Goal: Information Seeking & Learning: Learn about a topic

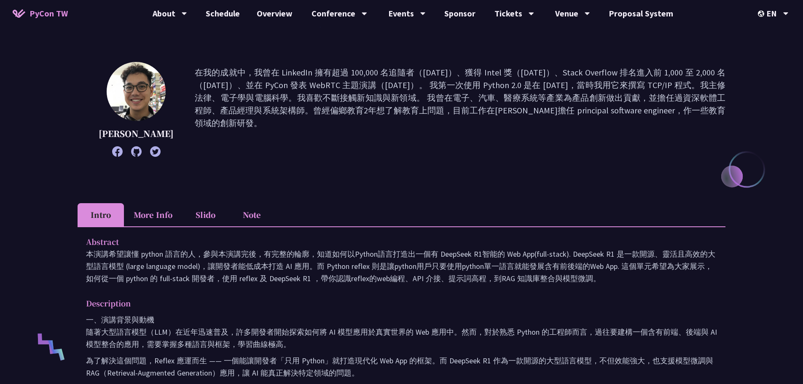
scroll to position [84, 0]
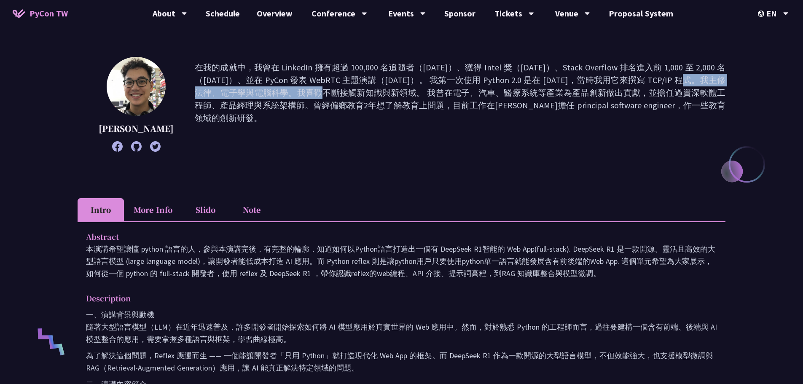
drag, startPoint x: 531, startPoint y: 79, endPoint x: 654, endPoint y: 78, distance: 122.6
click at [654, 78] on p "在我的成就中，我曾在 LinkedIn 擁有超過 100,000 名追隨者（[DATE]）、獲得 Intel 獎（[DATE]）、Stack Overflow…" at bounding box center [460, 104] width 531 height 86
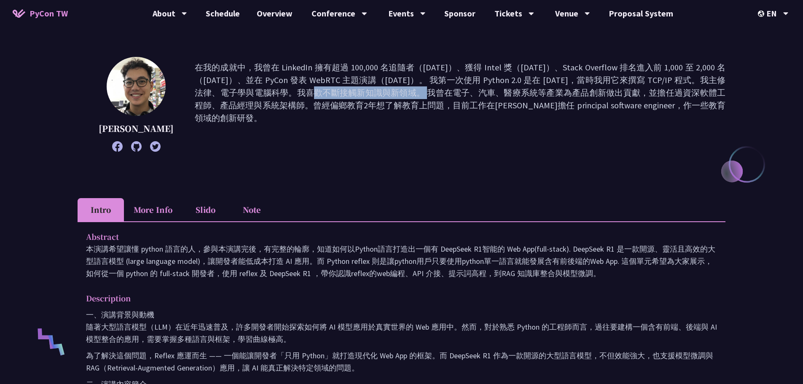
drag, startPoint x: 648, startPoint y: 80, endPoint x: 252, endPoint y: 92, distance: 396.8
click at [252, 92] on p "在我的成就中，我曾在 LinkedIn 擁有超過 100,000 名追隨者（[DATE]）、獲得 Intel 獎（[DATE]）、Stack Overflow…" at bounding box center [460, 104] width 531 height 86
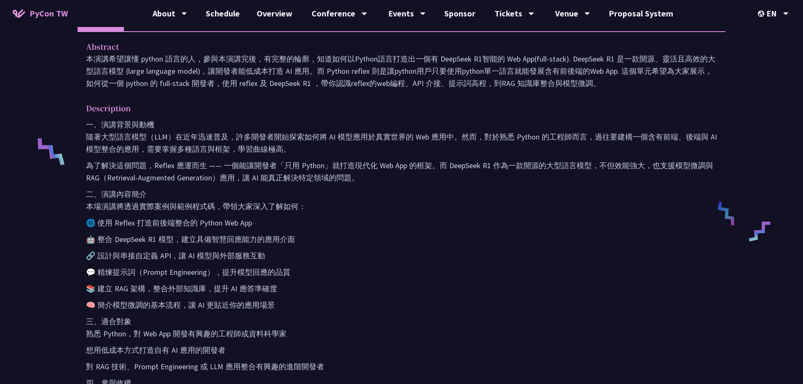
scroll to position [295, 0]
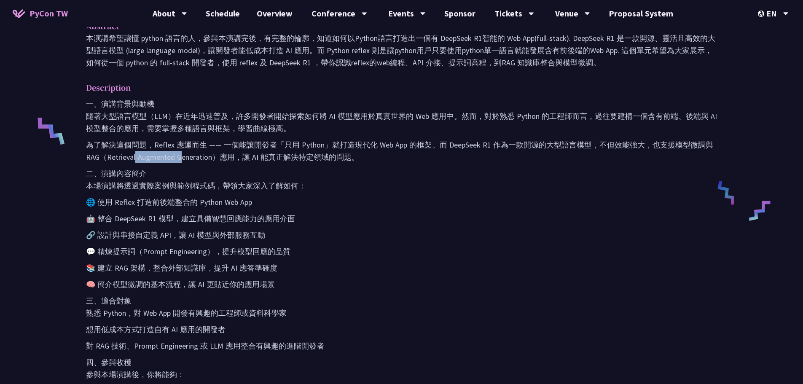
drag, startPoint x: 135, startPoint y: 156, endPoint x: 180, endPoint y: 159, distance: 45.6
click at [180, 159] on p "為了解決這個問題，Reflex 應運而生 —— 一個能讓開發者「只用 Python」就打造現代化 Web App 的框架。而 DeepSeek R1 作為一款…" at bounding box center [401, 151] width 631 height 24
drag, startPoint x: 244, startPoint y: 158, endPoint x: 363, endPoint y: 164, distance: 119.4
click at [357, 163] on p "為了解決這個問題，Reflex 應運而生 —— 一個能讓開發者「只用 Python」就打造現代化 Web App 的框架。而 DeepSeek R1 作為一款…" at bounding box center [401, 151] width 631 height 24
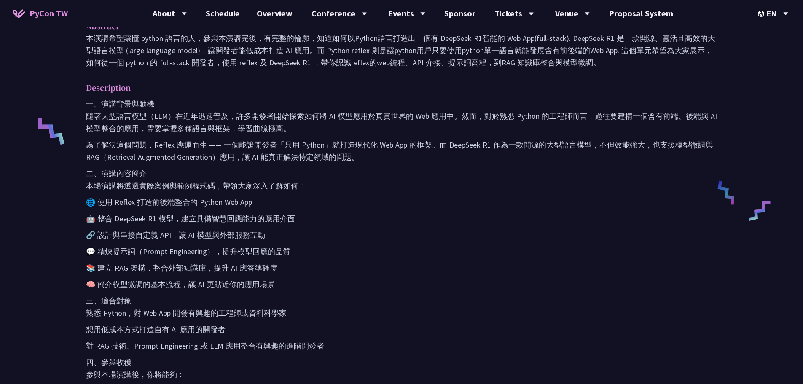
click at [363, 164] on div "一、演講背景與動機 隨著大型語言模型（LLM）在近年迅速普及，許多開發者開始探索如何將 AI 模型應用於真實世界的 Web 應用中。然而，對於熟悉 Pytho…" at bounding box center [401, 272] width 631 height 349
drag, startPoint x: 217, startPoint y: 156, endPoint x: 79, endPoint y: 161, distance: 137.5
click at [79, 161] on div "Abstract 本演講希望讓懂 python 語言的人，參與本演講完後，有完整的輪廓，知道如何以Python語言打造出一個有 DeepSeek R1智能的 …" at bounding box center [402, 239] width 648 height 457
copy p "RAG（Retrieval-Augmented Generation）"
click at [387, 200] on p "🌐 使用 Reflex 打造前後端整合的 Python Web App" at bounding box center [401, 202] width 631 height 12
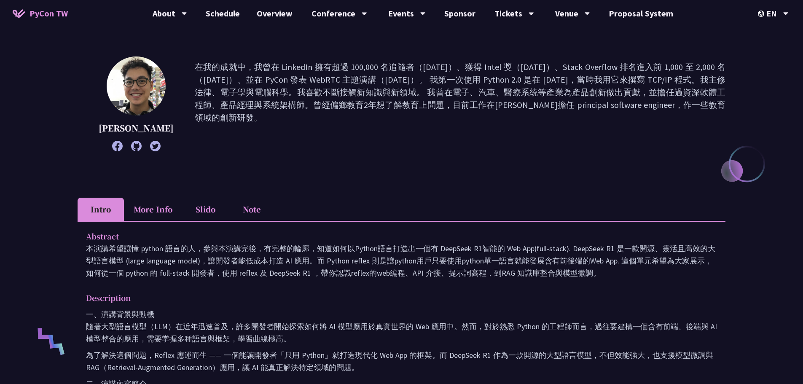
scroll to position [169, 0]
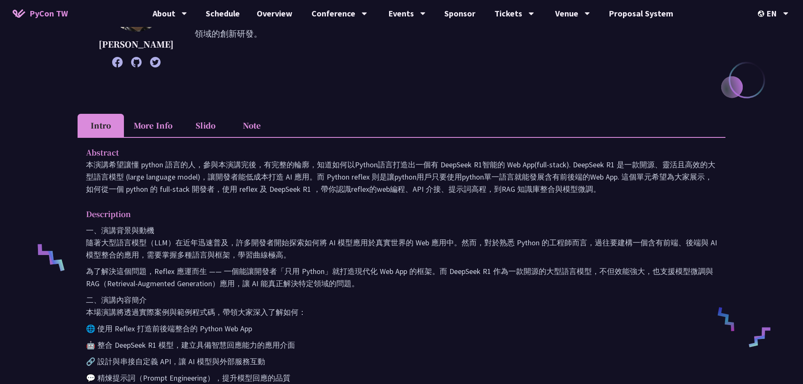
click at [164, 120] on li "More Info" at bounding box center [153, 125] width 58 height 23
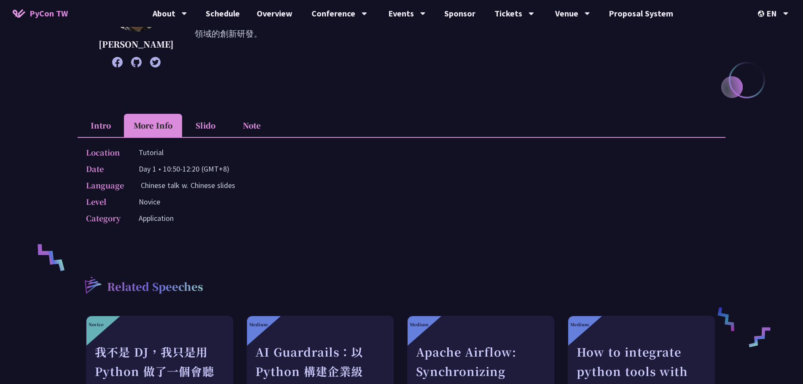
click at [205, 128] on li "Slido" at bounding box center [205, 125] width 46 height 23
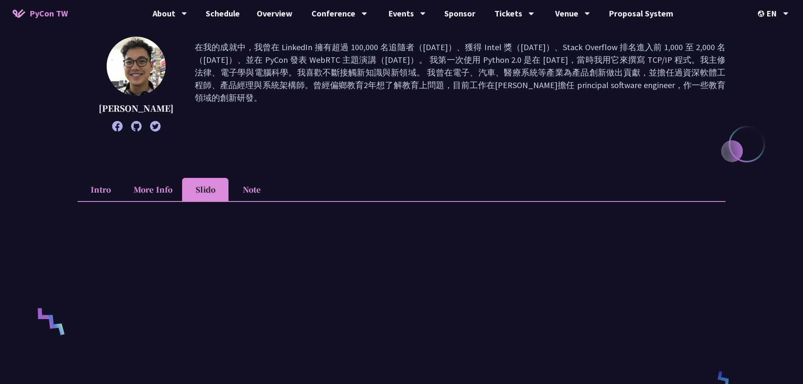
scroll to position [84, 0]
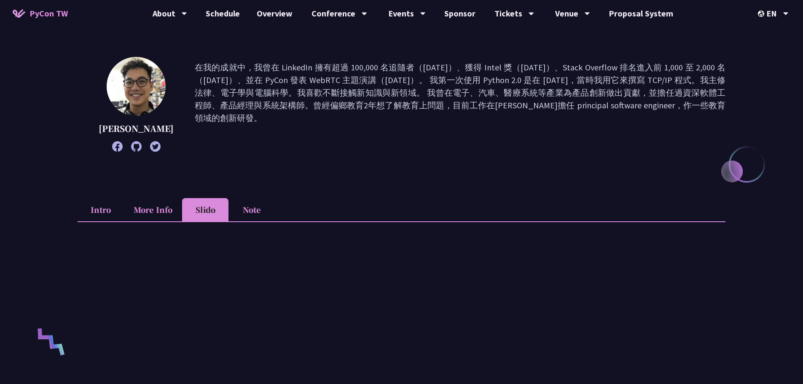
click at [254, 205] on li "Note" at bounding box center [251, 209] width 46 height 23
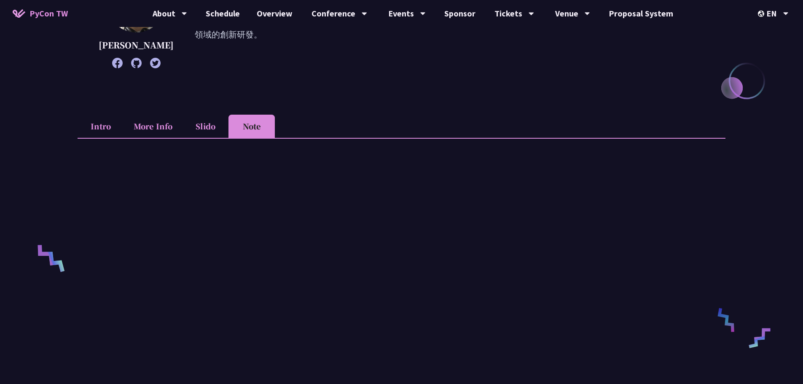
scroll to position [169, 0]
click at [209, 124] on li "Slido" at bounding box center [205, 125] width 46 height 23
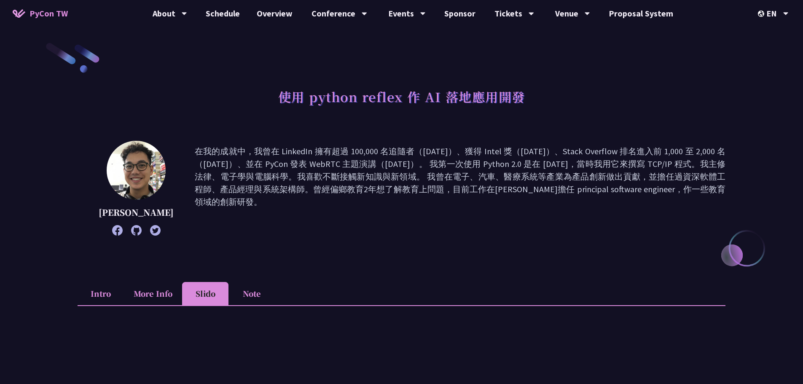
scroll to position [0, 0]
click at [523, 16] on div "Tickets" at bounding box center [514, 13] width 40 height 27
click at [477, 223] on p "在我的成就中，我曾在 LinkedIn 擁有超過 100,000 名追隨者（[DATE]）、獲得 Intel 獎（[DATE]）、Stack Overflow…" at bounding box center [460, 188] width 531 height 86
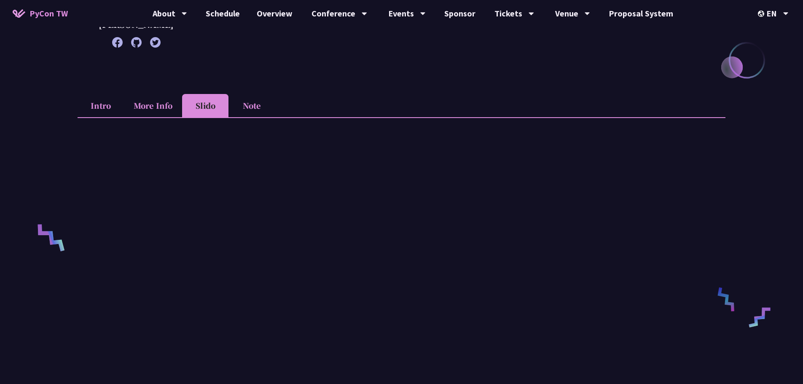
scroll to position [211, 0]
